Goal: Transaction & Acquisition: Download file/media

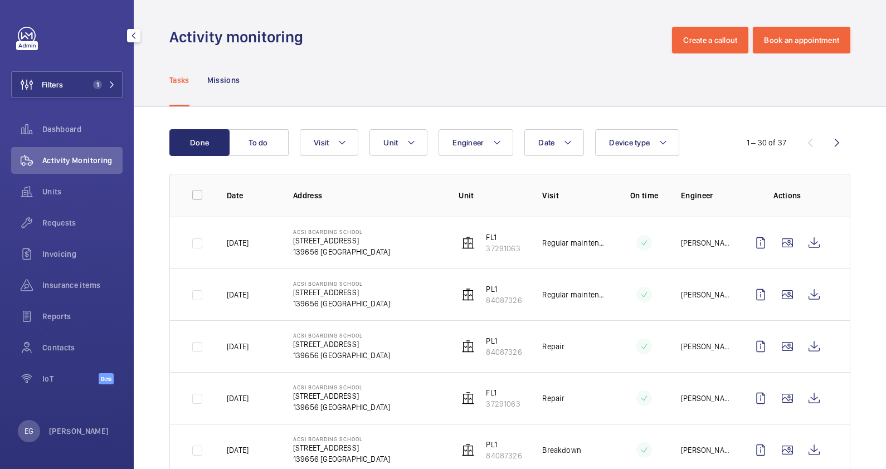
click at [100, 83] on span "1" at bounding box center [97, 84] width 9 height 9
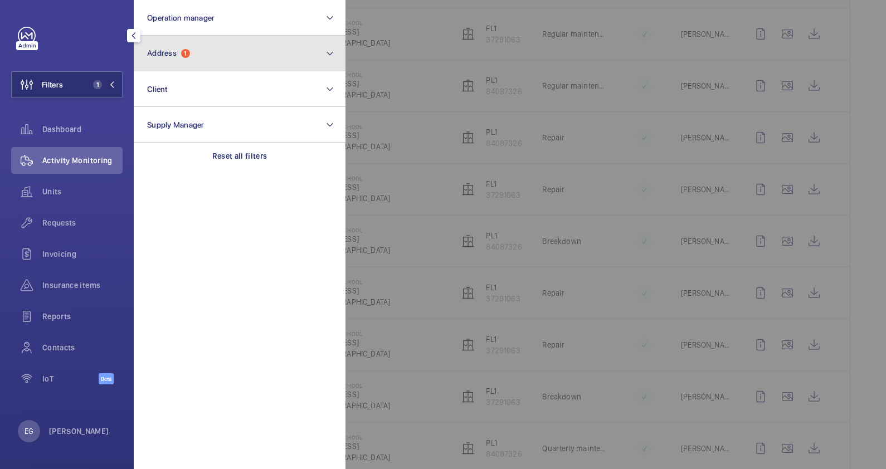
click at [209, 59] on button "Address 1" at bounding box center [240, 54] width 212 height 36
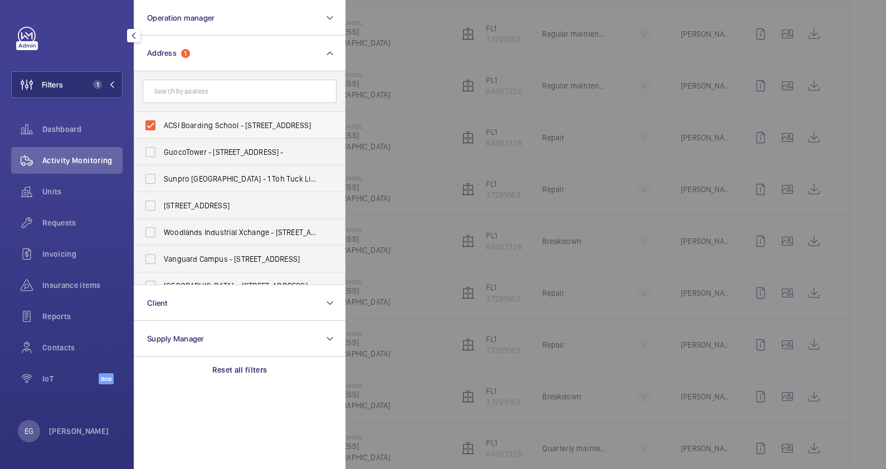
click at [210, 118] on label "ACSI Boarding School - [STREET_ADDRESS]" at bounding box center [231, 125] width 194 height 27
click at [162, 118] on input "ACSI Boarding School - [STREET_ADDRESS]" at bounding box center [150, 125] width 22 height 22
checkbox input "false"
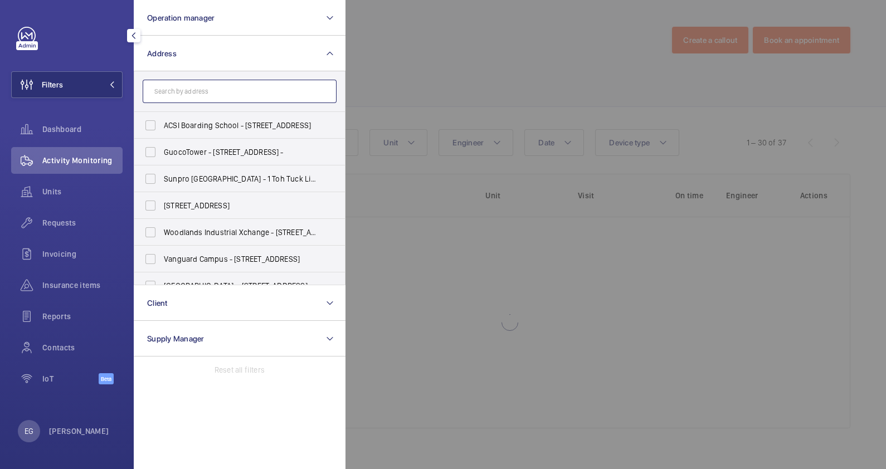
click at [206, 81] on input "text" at bounding box center [240, 91] width 194 height 23
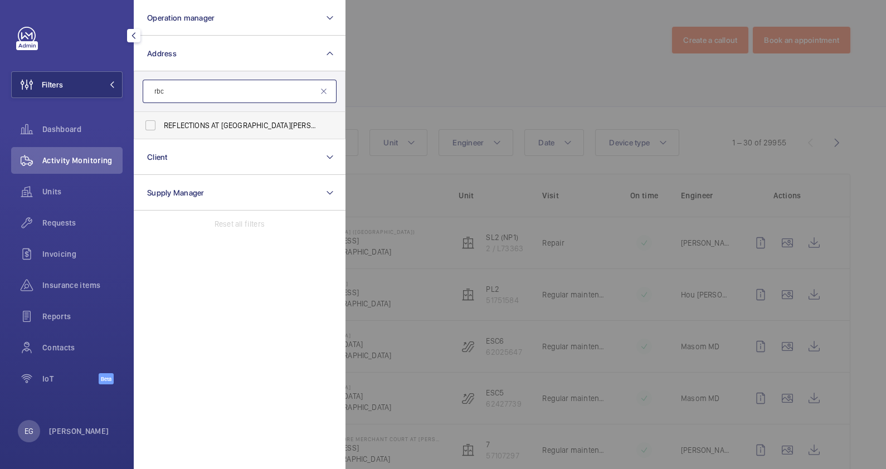
type input "rbc"
click at [251, 125] on span "REFLECTIONS AT [GEOGRAPHIC_DATA][PERSON_NAME] ( RBC ) - Reflections at [GEOGRAP…" at bounding box center [240, 125] width 153 height 11
click at [162, 125] on input "REFLECTIONS AT [GEOGRAPHIC_DATA][PERSON_NAME] ( RBC ) - Reflections at [GEOGRAP…" at bounding box center [150, 125] width 22 height 22
checkbox input "true"
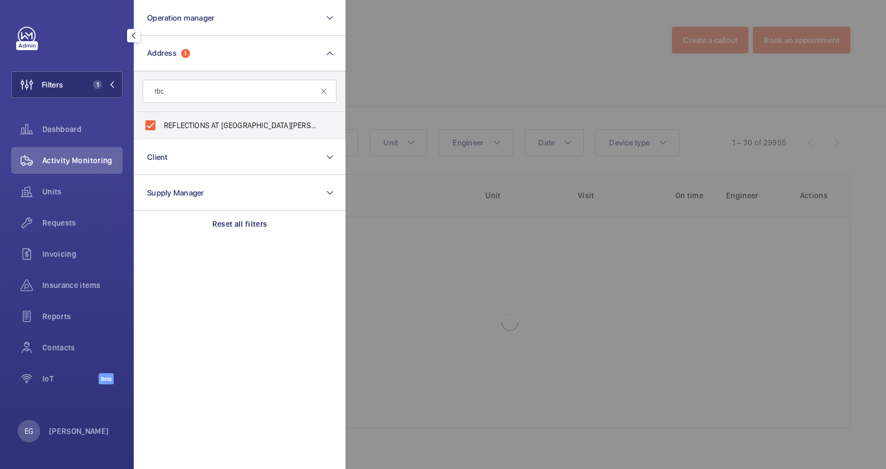
click at [403, 60] on div at bounding box center [789, 234] width 886 height 469
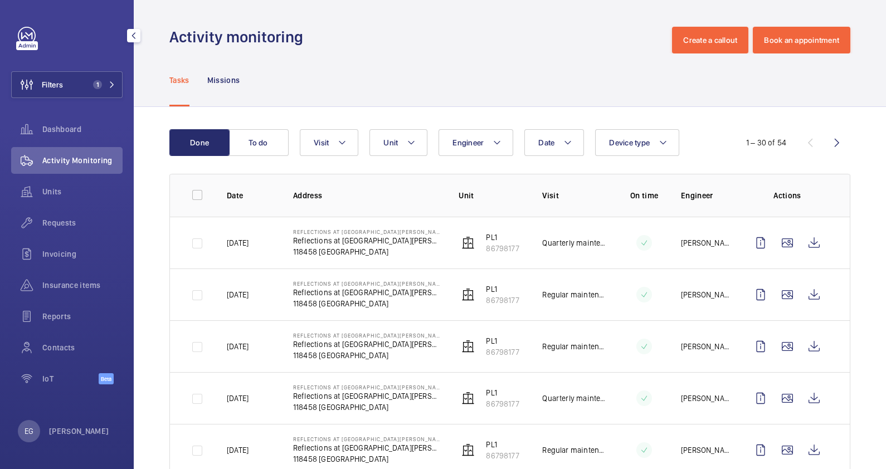
click at [805, 104] on div "Tasks Missions" at bounding box center [509, 79] width 681 height 53
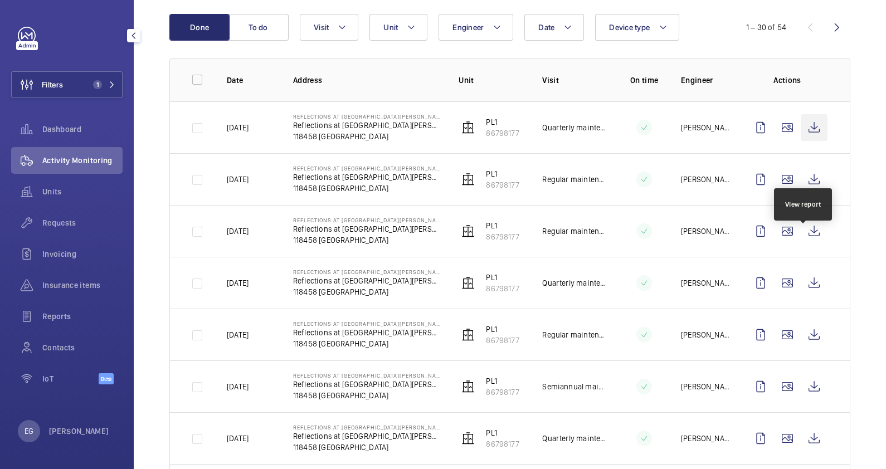
scroll to position [139, 0]
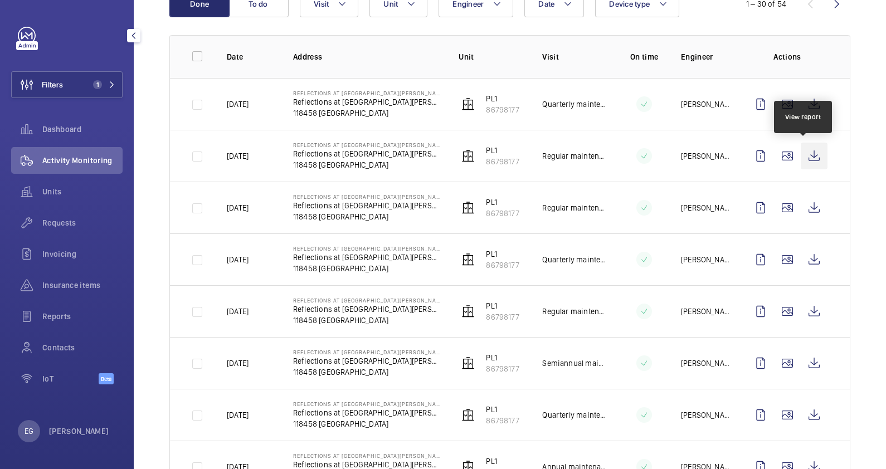
click at [807, 154] on wm-front-icon-button at bounding box center [814, 156] width 27 height 27
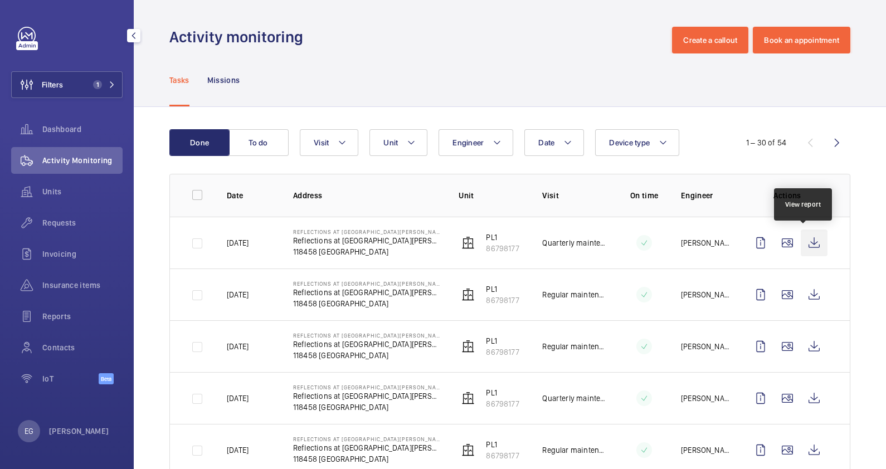
click at [807, 240] on wm-front-icon-button at bounding box center [814, 243] width 27 height 27
